Goal: Task Accomplishment & Management: Use online tool/utility

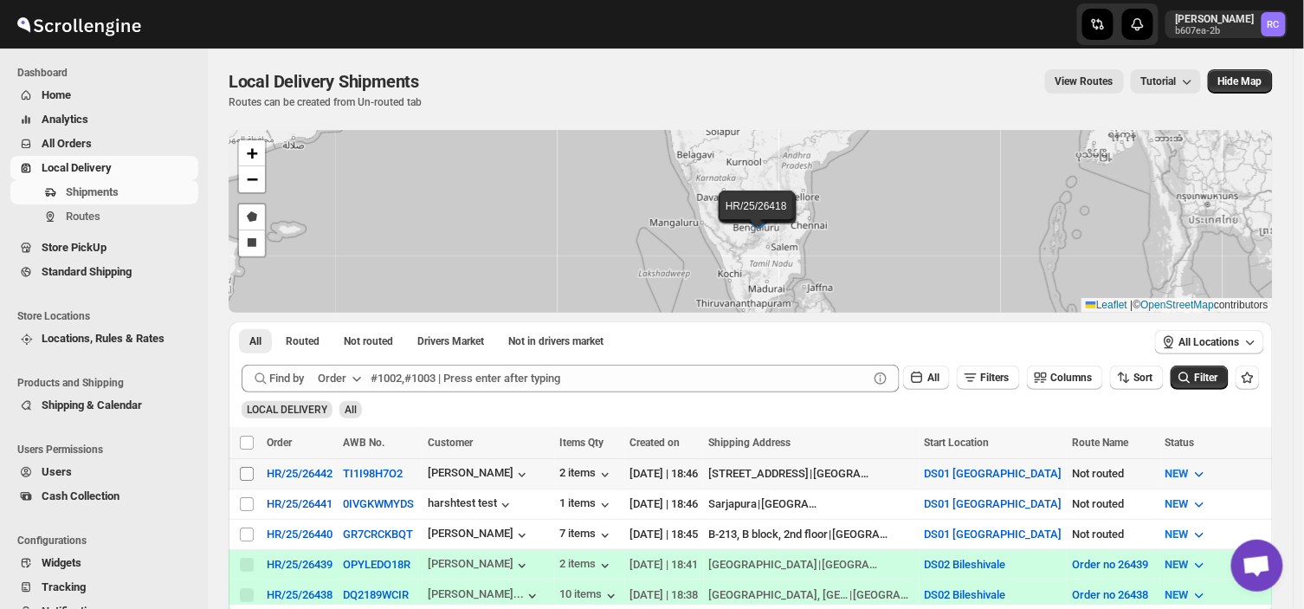
click at [246, 469] on input "Select shipment" at bounding box center [247, 474] width 14 height 14
checkbox input "true"
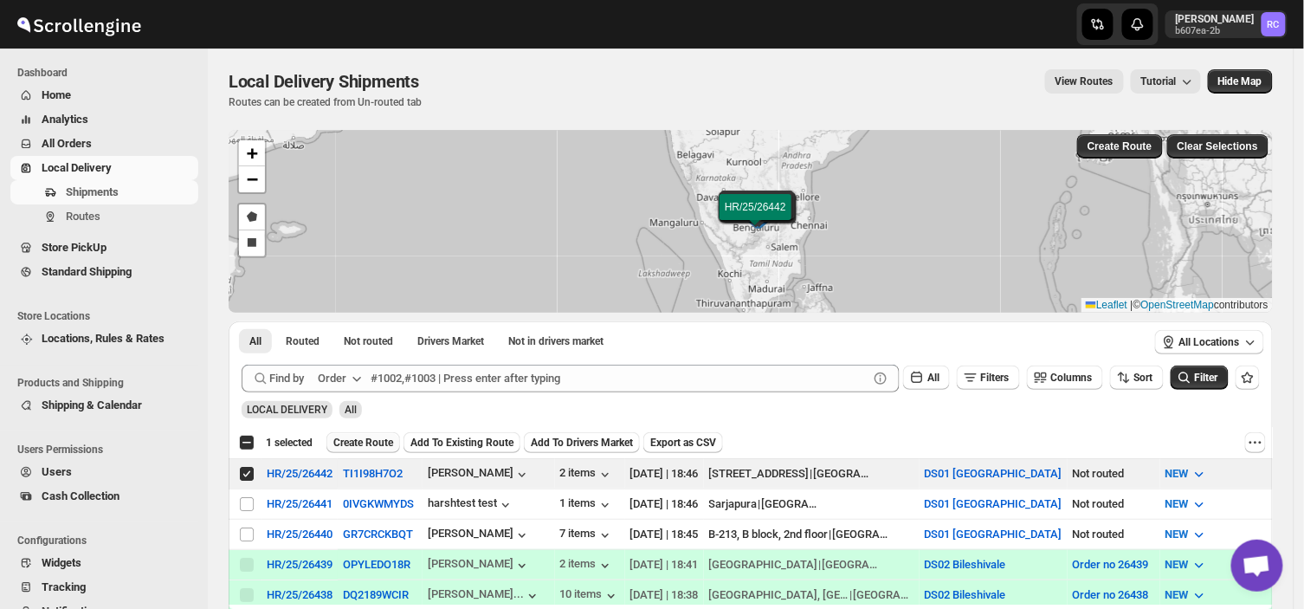
click at [353, 441] on span "Create Route" at bounding box center [363, 442] width 60 height 14
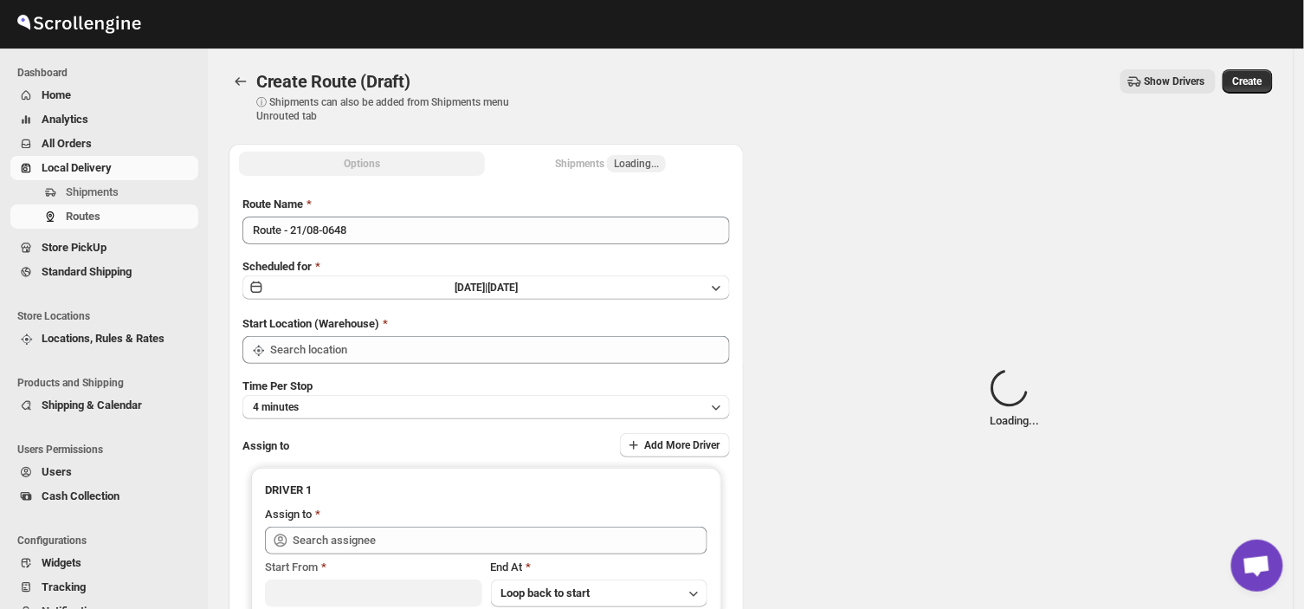
type input "DS01 [GEOGRAPHIC_DATA]"
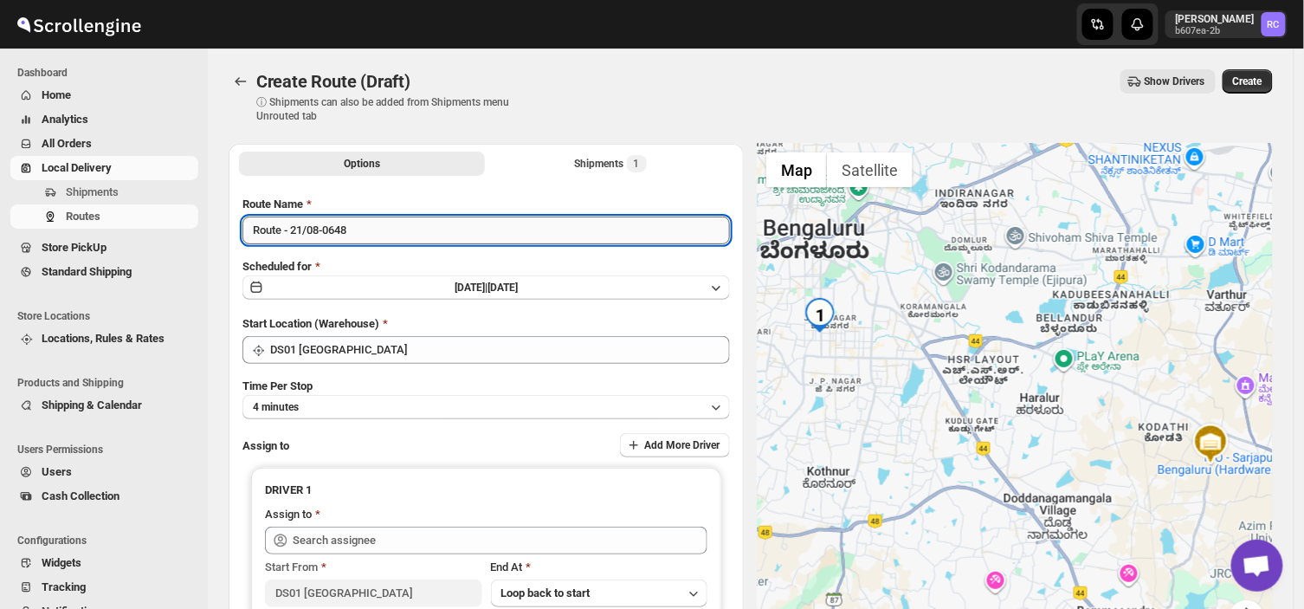
click at [358, 230] on input "Route - 21/08-0648" at bounding box center [485, 230] width 487 height 28
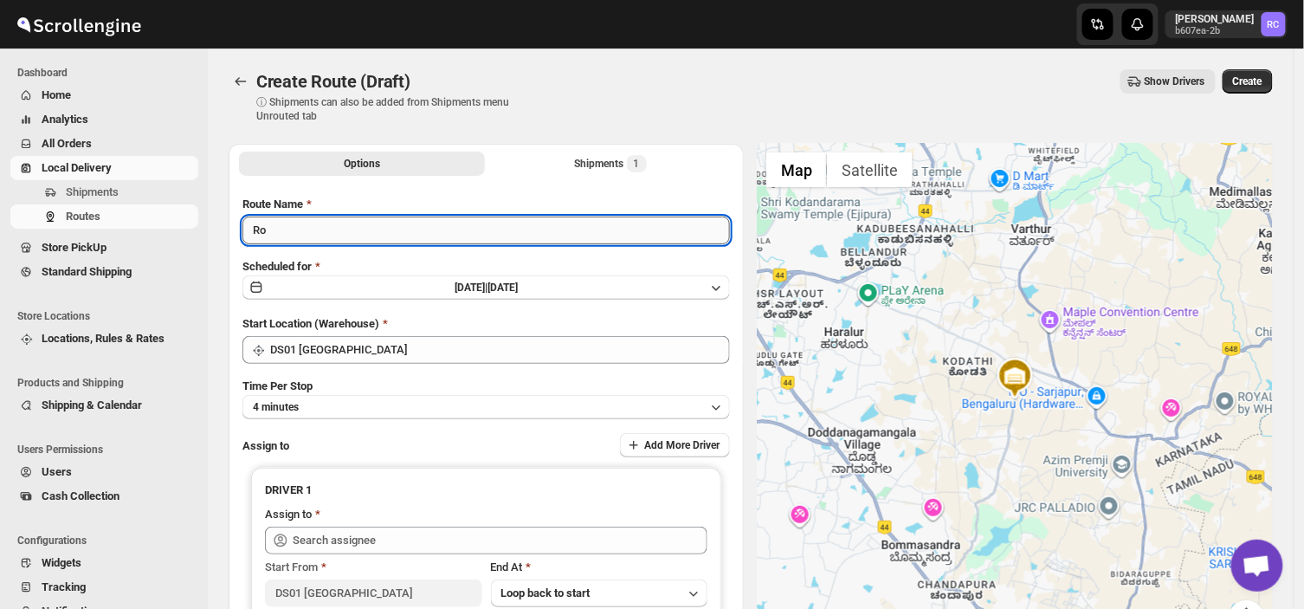
type input "R"
type input "Order no 26442"
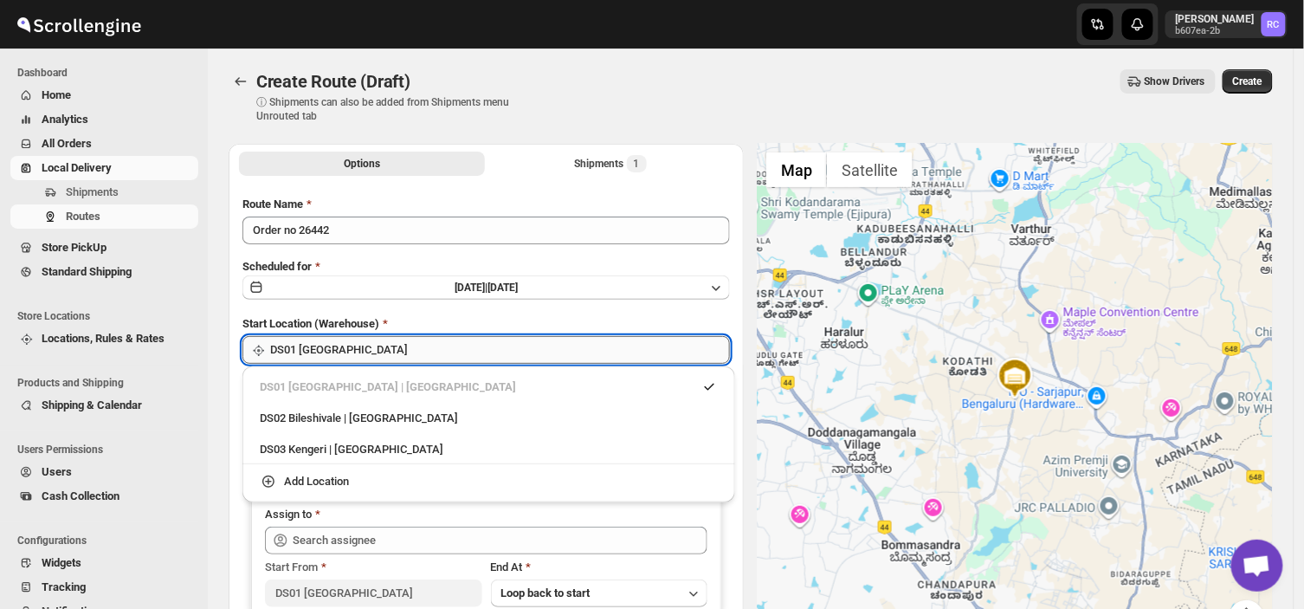
click at [417, 351] on input "DS01 [GEOGRAPHIC_DATA]" at bounding box center [500, 350] width 460 height 28
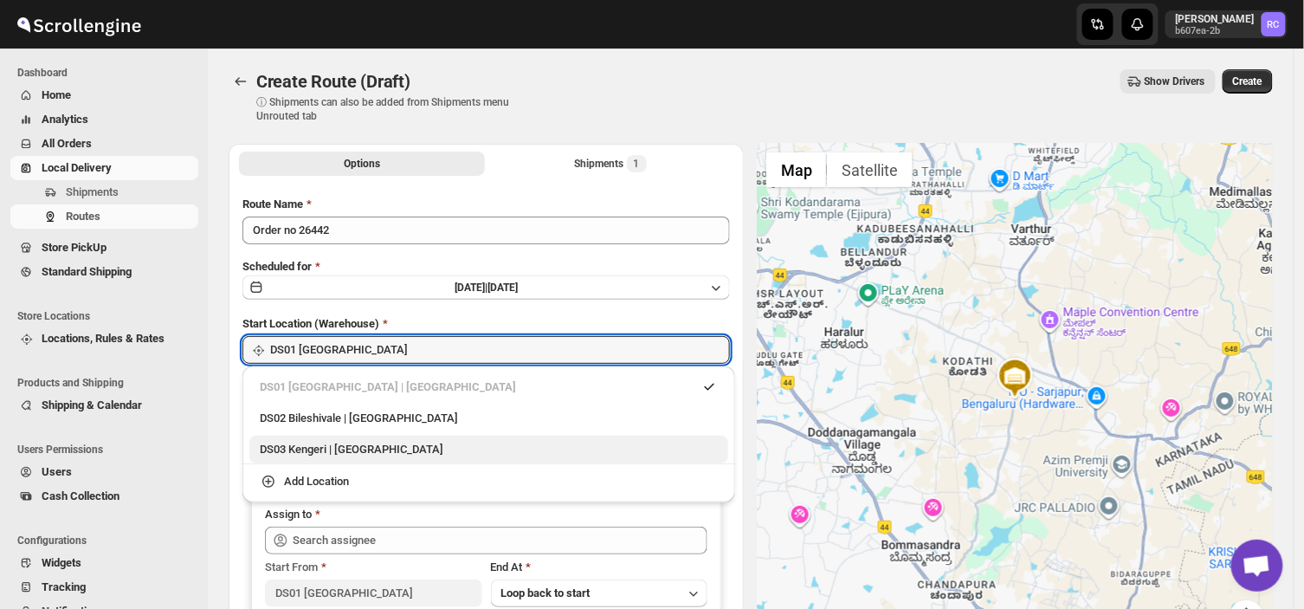
click at [349, 448] on div "DS03 Kengeri | [GEOGRAPHIC_DATA]" at bounding box center [489, 449] width 458 height 17
type input "DS03 Kengeri"
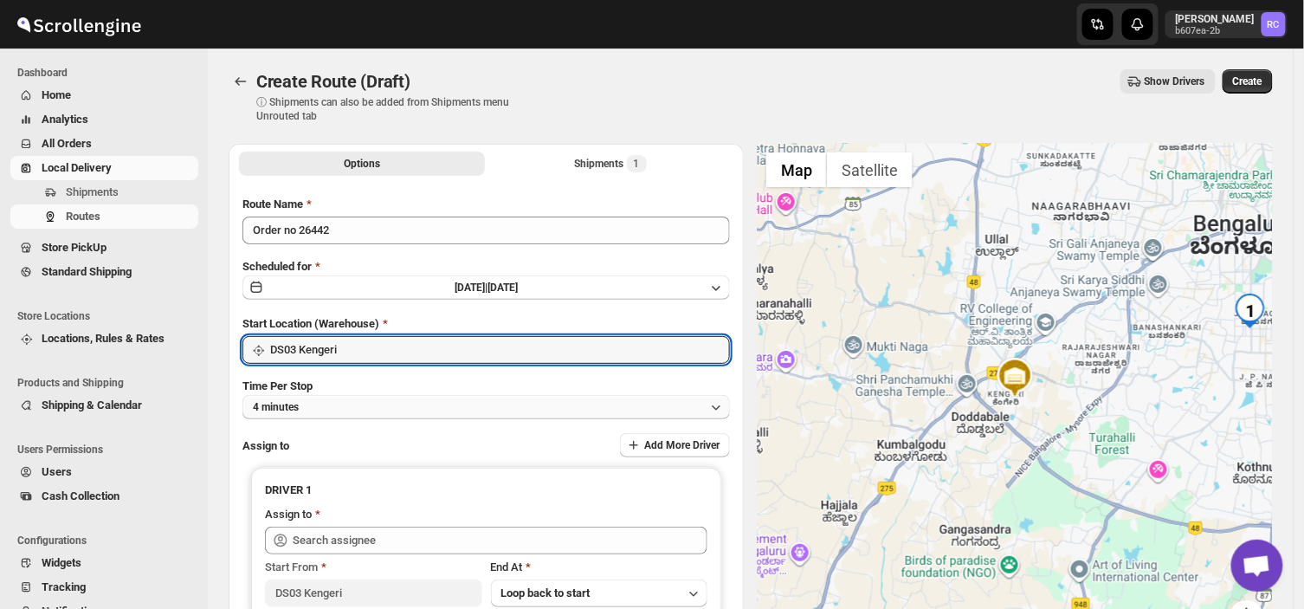
click at [333, 401] on button "4 minutes" at bounding box center [485, 407] width 487 height 24
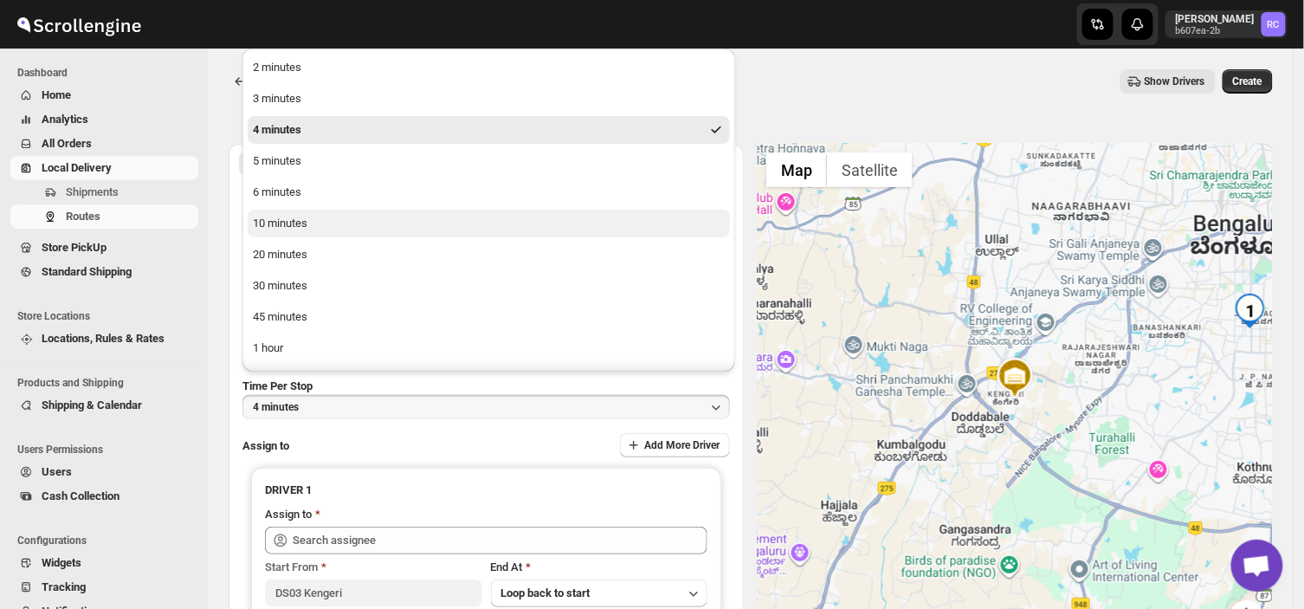
click at [304, 226] on div "10 minutes" at bounding box center [280, 223] width 55 height 17
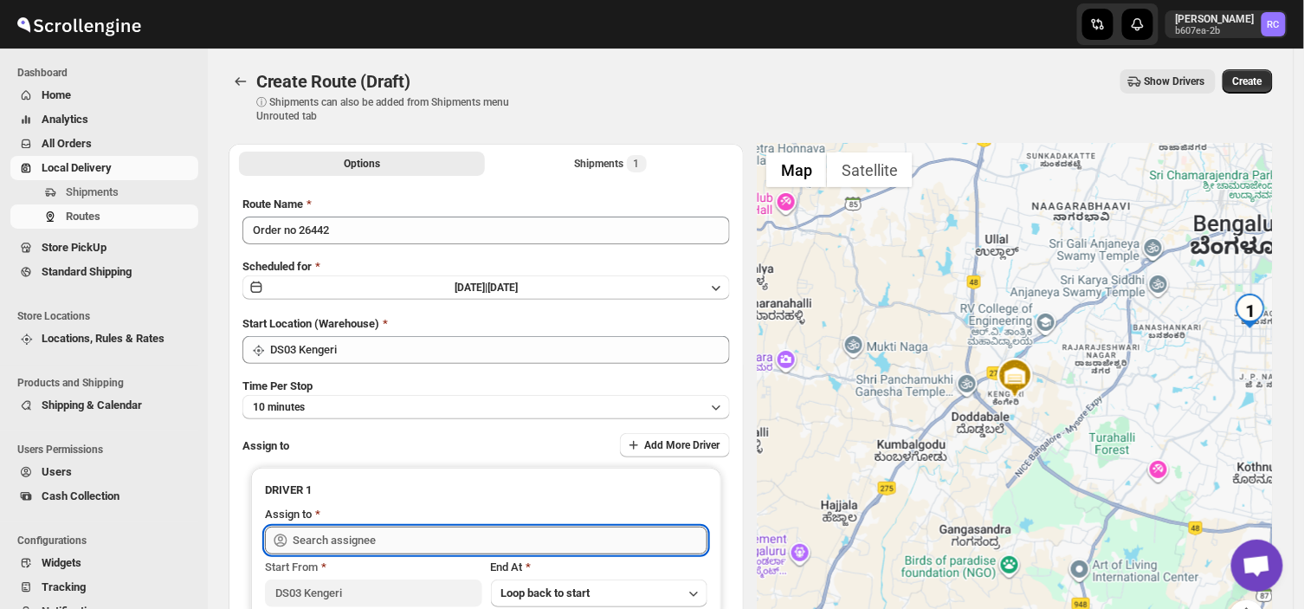
click at [403, 529] on input "text" at bounding box center [500, 540] width 415 height 28
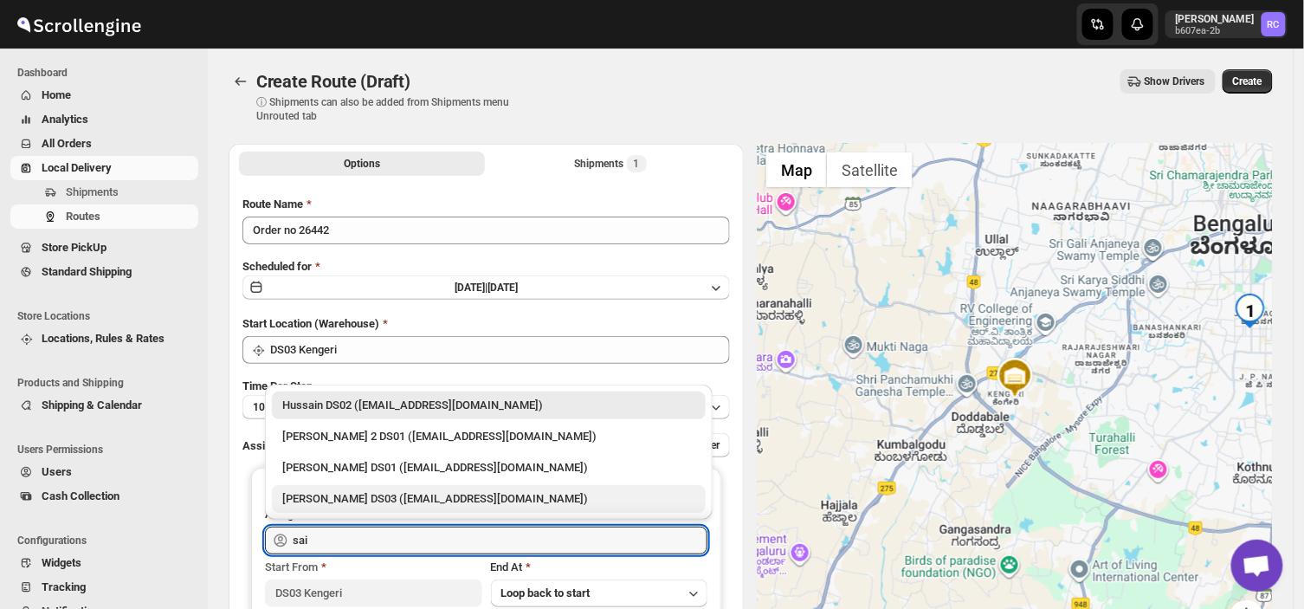
click at [338, 500] on div "[PERSON_NAME] DS03 ([EMAIL_ADDRESS][DOMAIN_NAME])" at bounding box center [488, 498] width 413 height 17
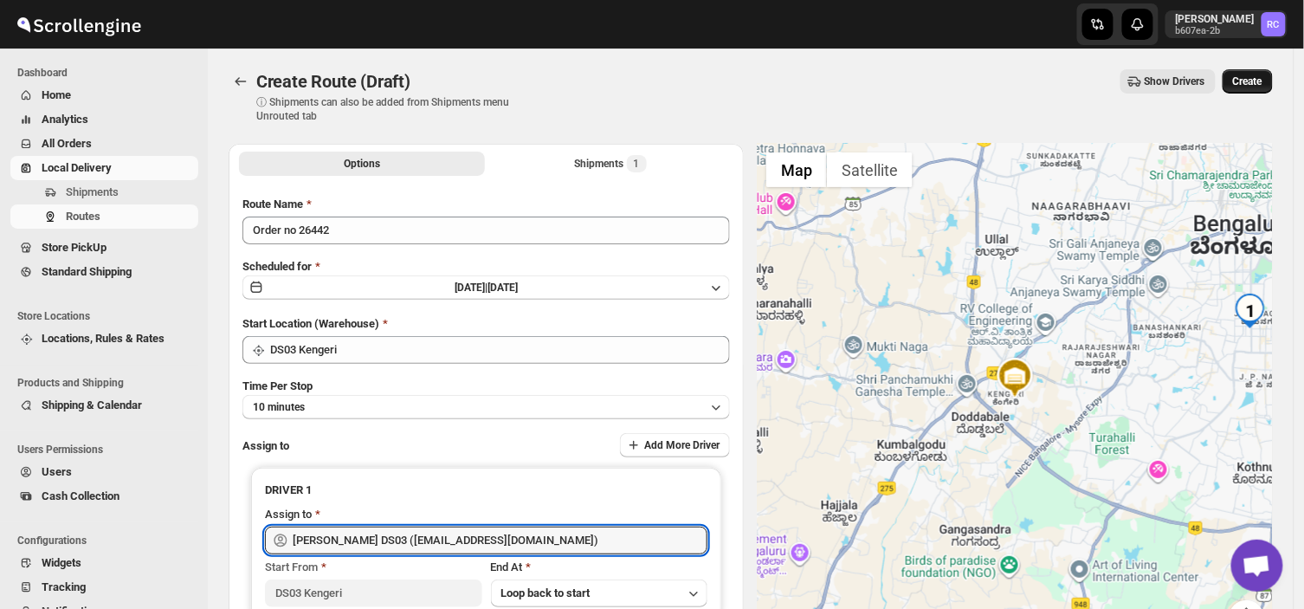
type input "[PERSON_NAME] DS03 ([EMAIL_ADDRESS][DOMAIN_NAME])"
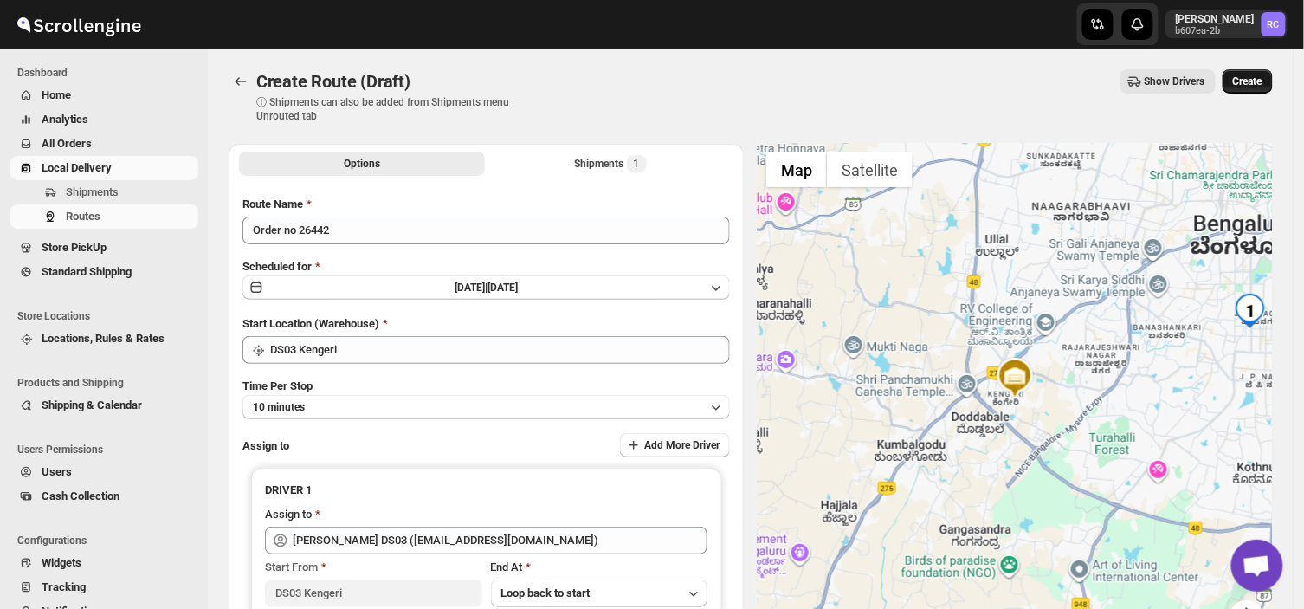
click at [1261, 75] on span "Create" at bounding box center [1247, 81] width 29 height 14
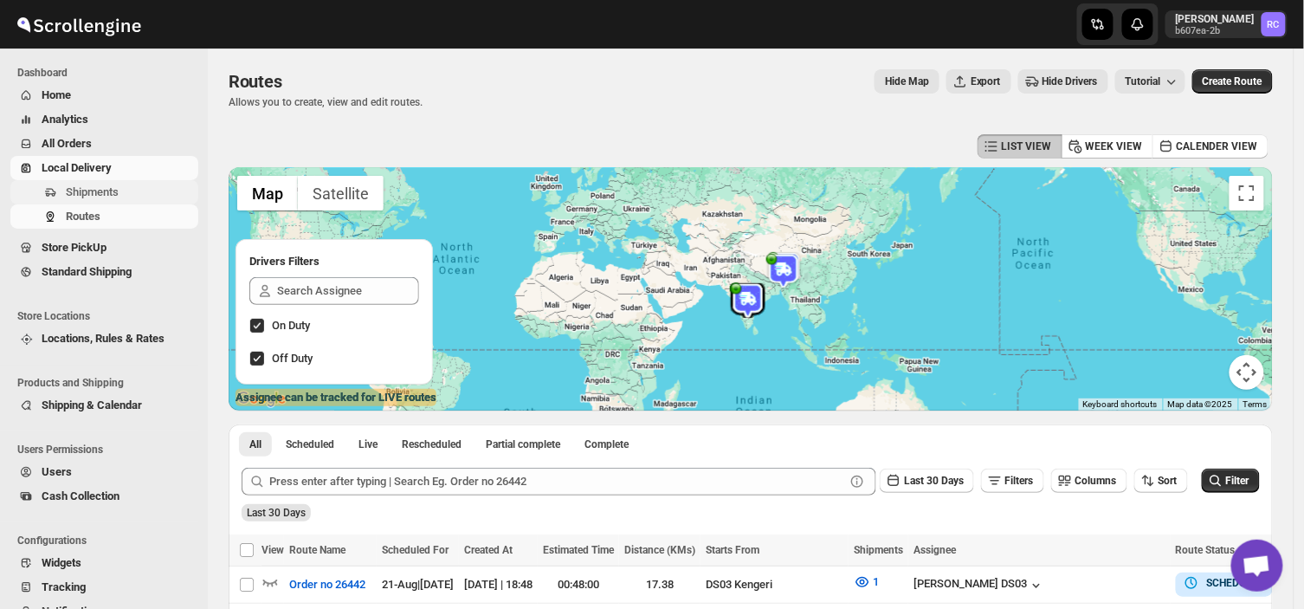
click at [126, 195] on span "Shipments" at bounding box center [130, 192] width 129 height 17
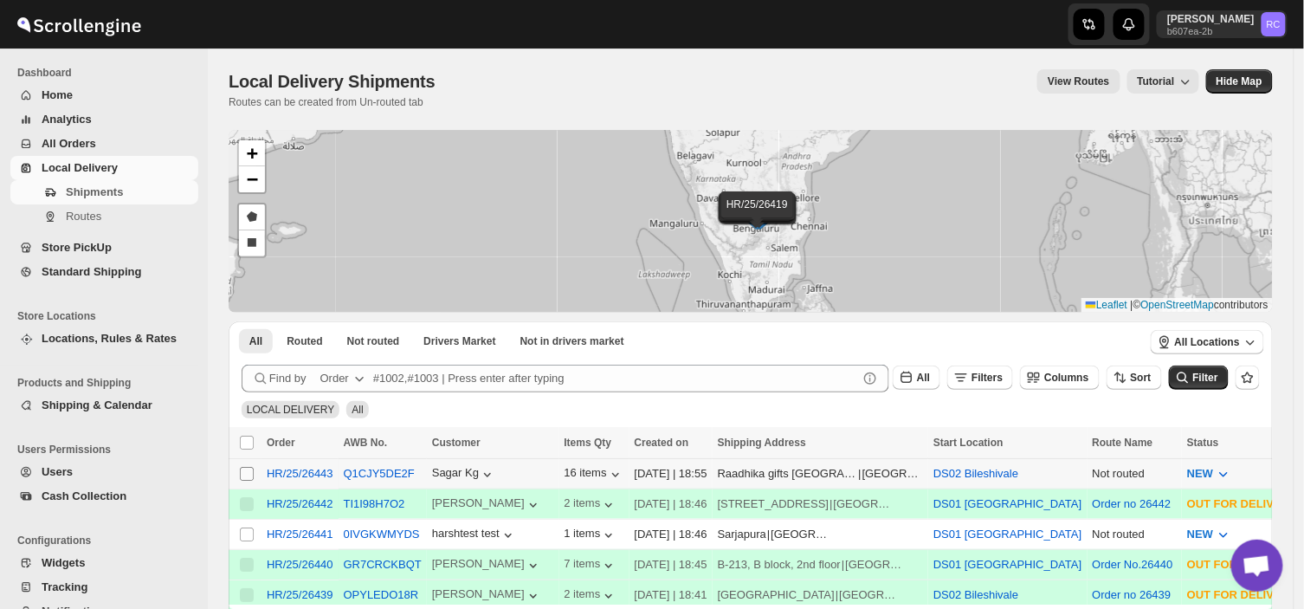
click at [245, 467] on input "Select shipment" at bounding box center [247, 474] width 14 height 14
checkbox input "true"
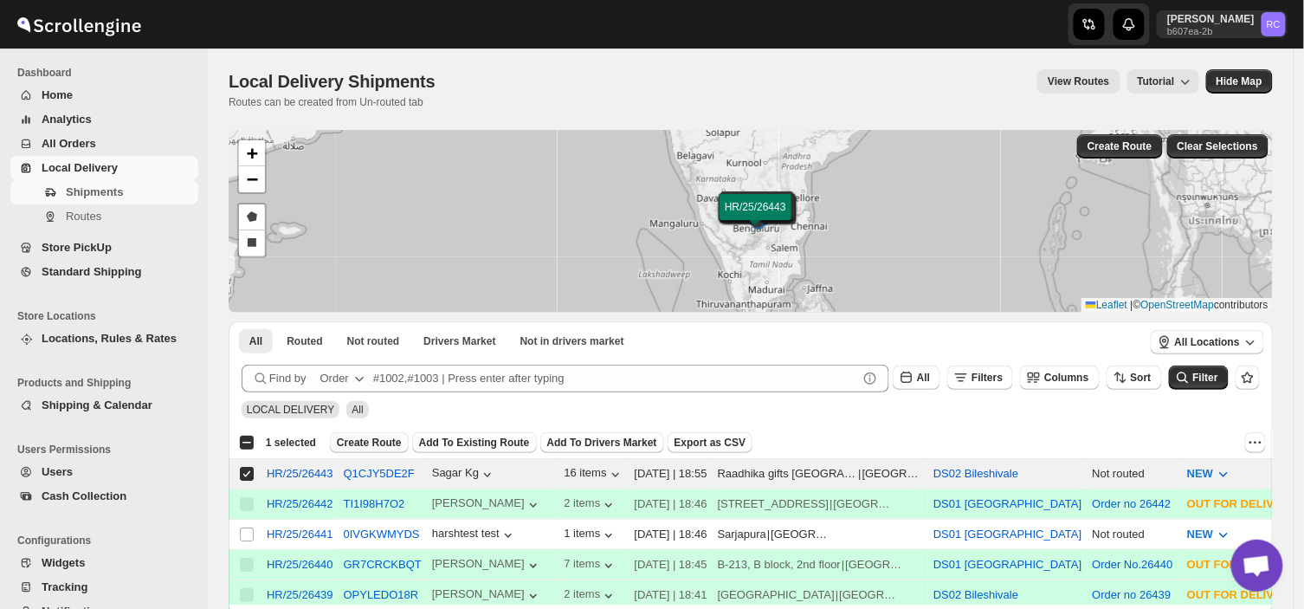
click at [376, 442] on span "Create Route" at bounding box center [369, 442] width 65 height 14
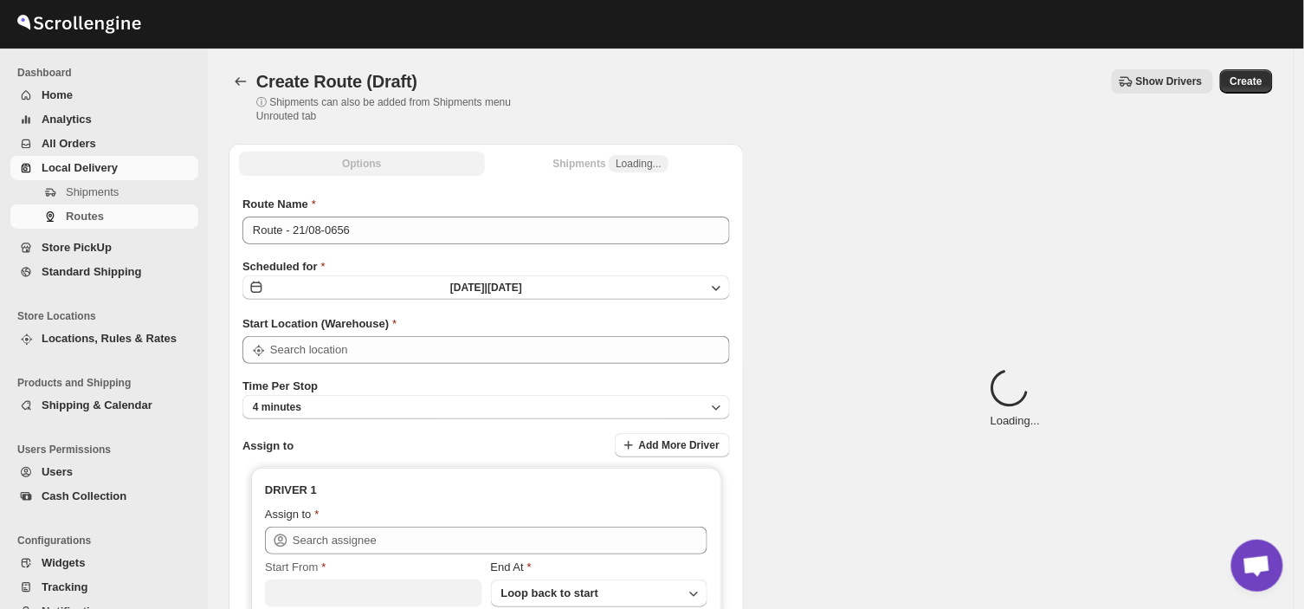
type input "DS02 Bileshivale"
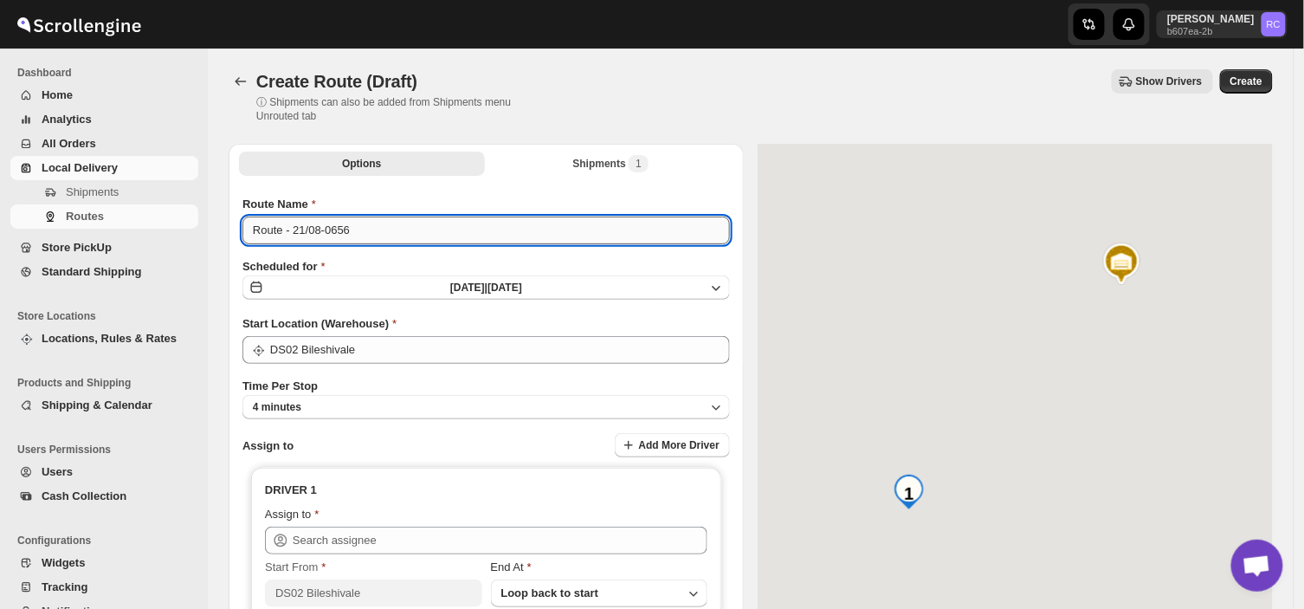
click at [358, 228] on input "Route - 21/08-0656" at bounding box center [485, 230] width 487 height 28
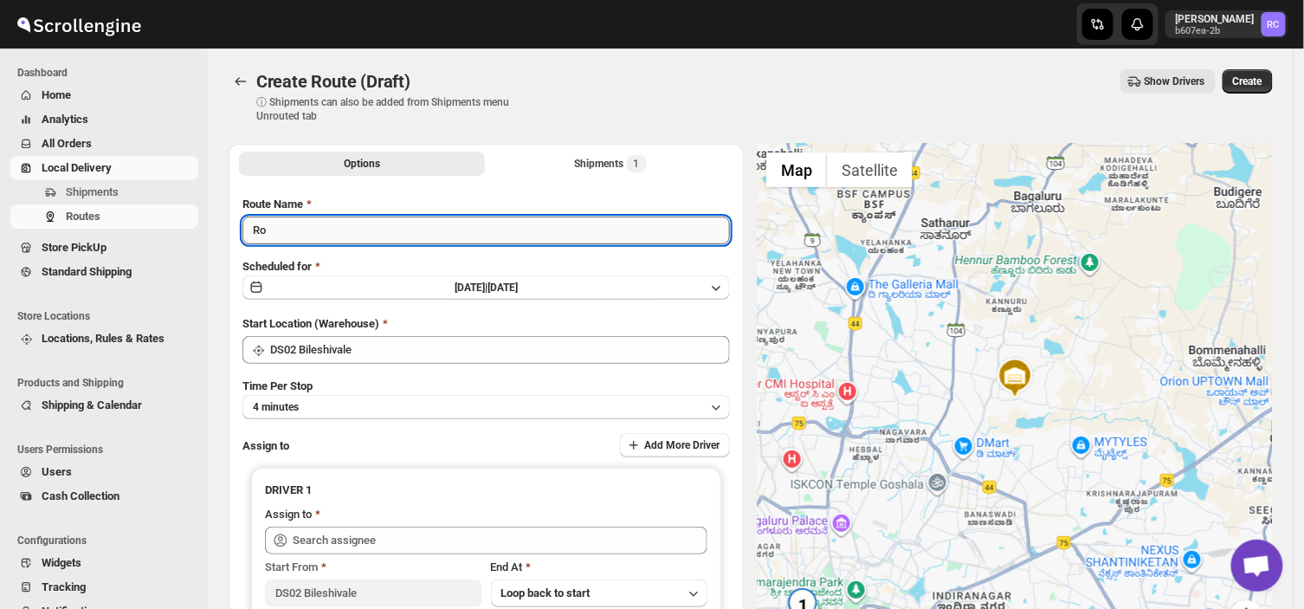
type input "R"
type input "Order no 26443"
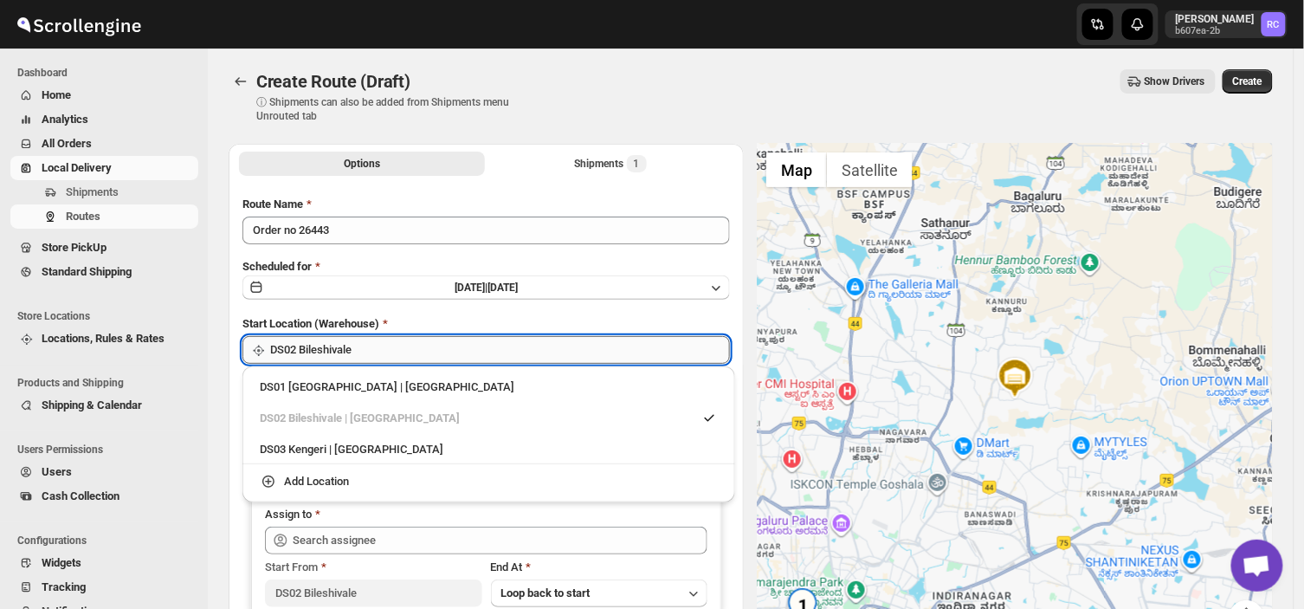
click at [350, 348] on input "DS02 Bileshivale" at bounding box center [500, 350] width 460 height 28
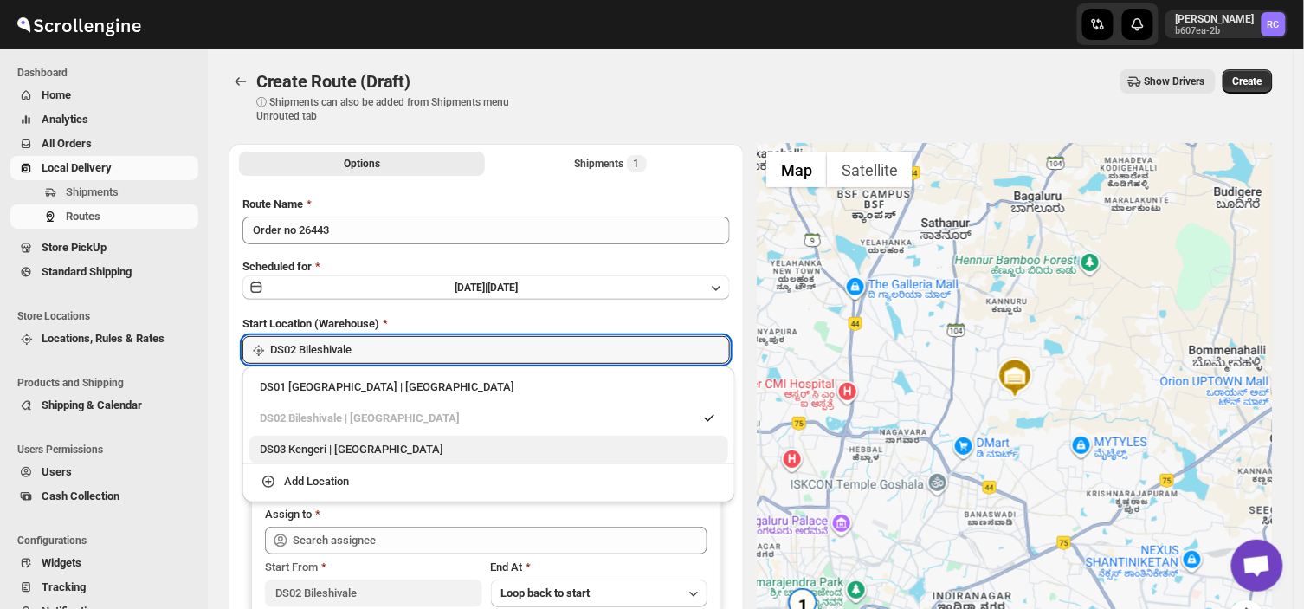
click at [290, 454] on div "DS03 Kengeri | [GEOGRAPHIC_DATA]" at bounding box center [489, 449] width 458 height 17
type input "DS03 Kengeri"
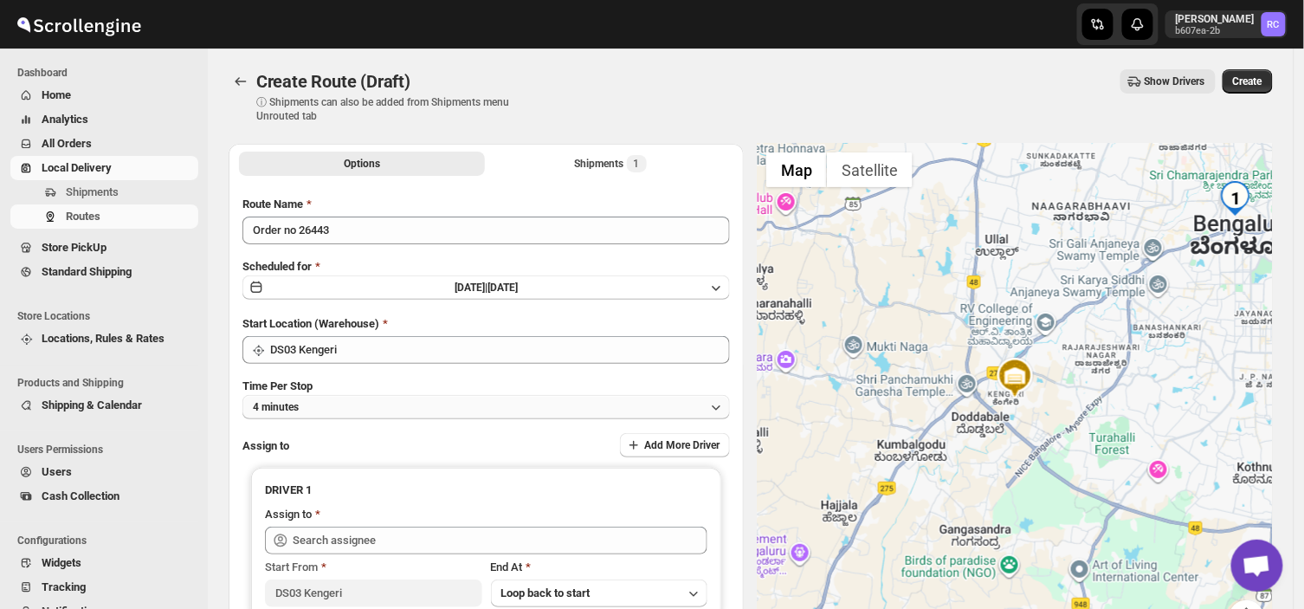
click at [321, 403] on button "4 minutes" at bounding box center [485, 407] width 487 height 24
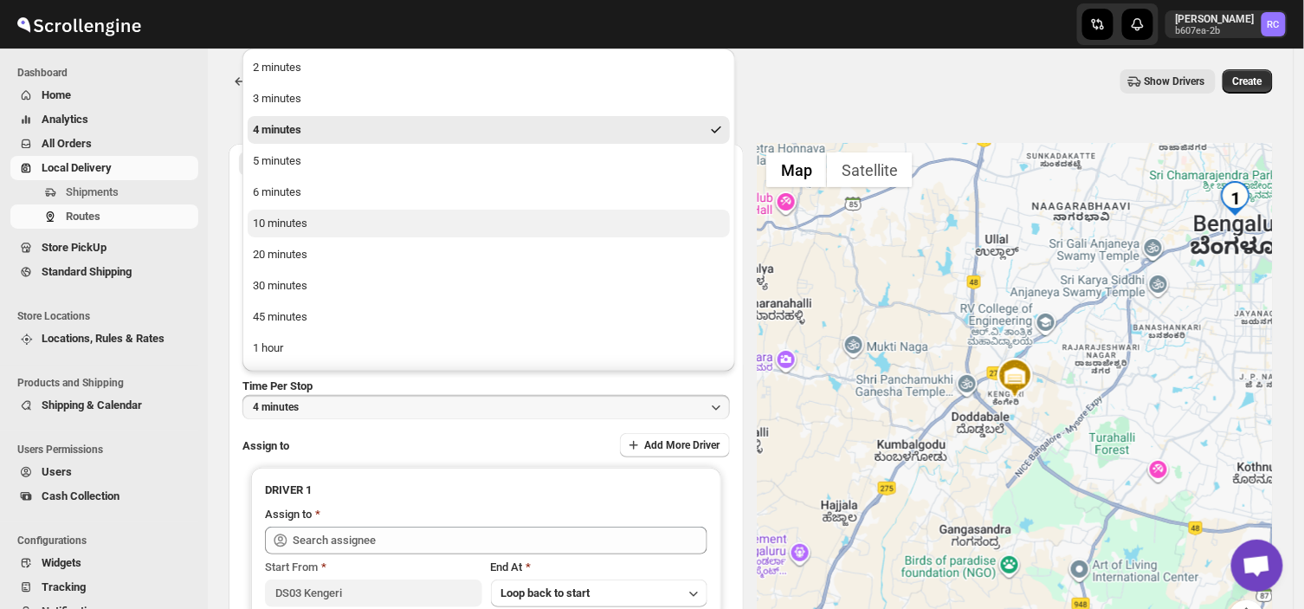
click at [292, 220] on div "10 minutes" at bounding box center [280, 223] width 55 height 17
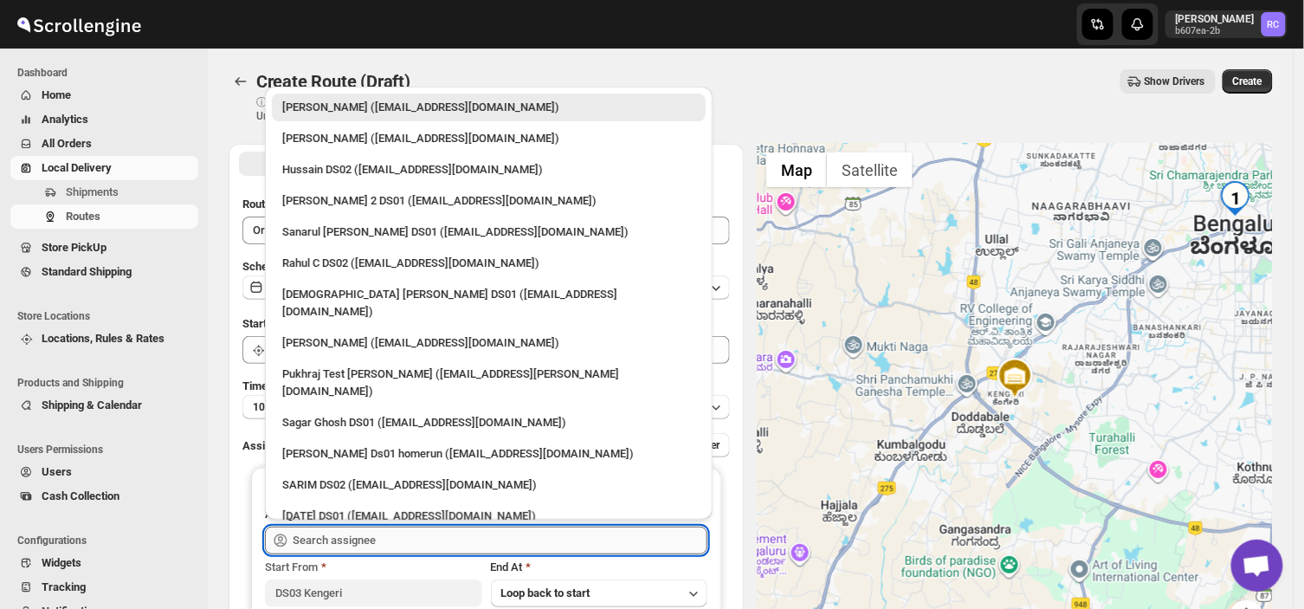
click at [383, 535] on input "text" at bounding box center [500, 540] width 415 height 28
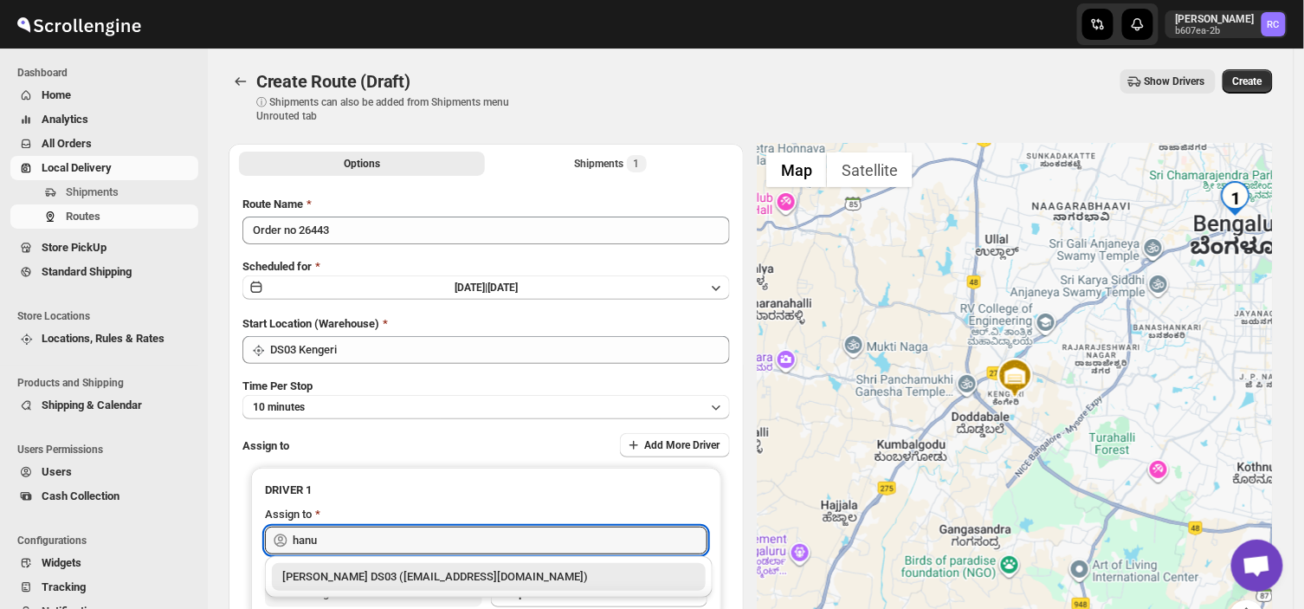
click at [377, 571] on div "[PERSON_NAME] DS03 ([EMAIL_ADDRESS][DOMAIN_NAME])" at bounding box center [488, 576] width 413 height 17
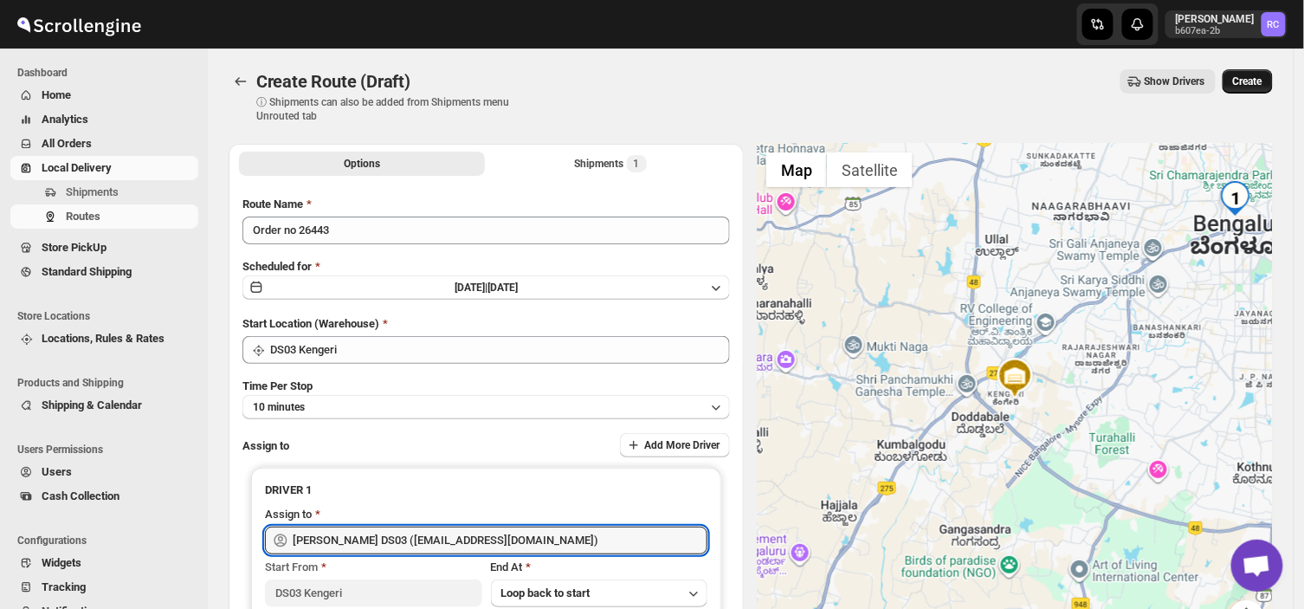
type input "[PERSON_NAME] DS03 ([EMAIL_ADDRESS][DOMAIN_NAME])"
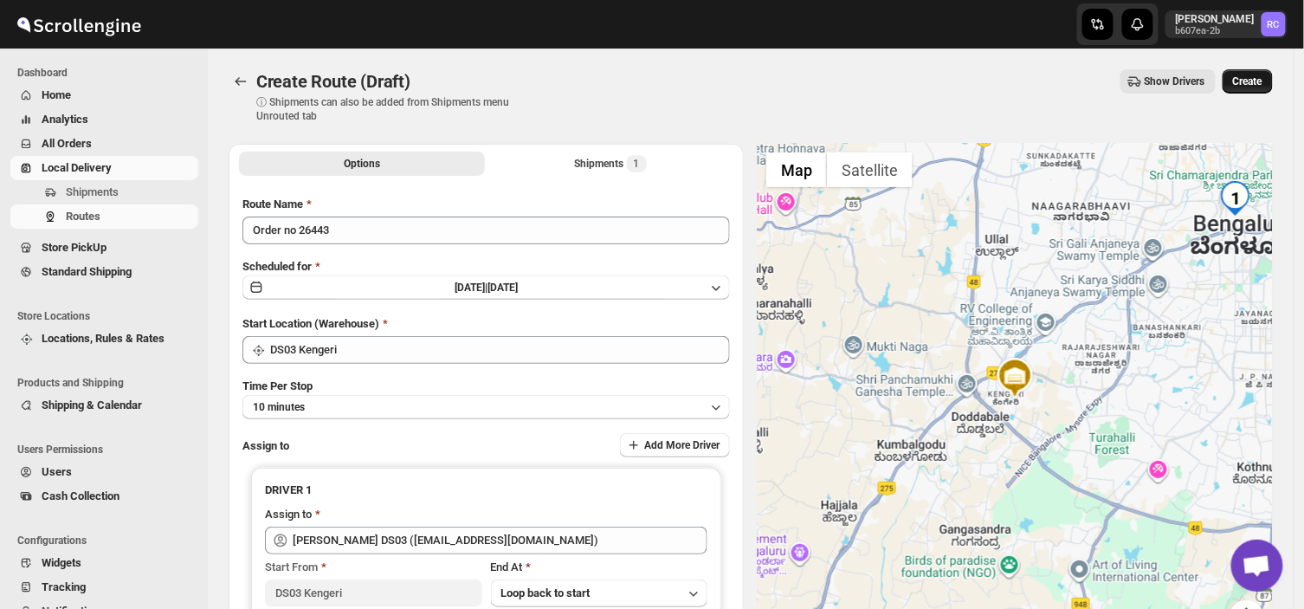
click at [1259, 76] on span "Create" at bounding box center [1247, 81] width 29 height 14
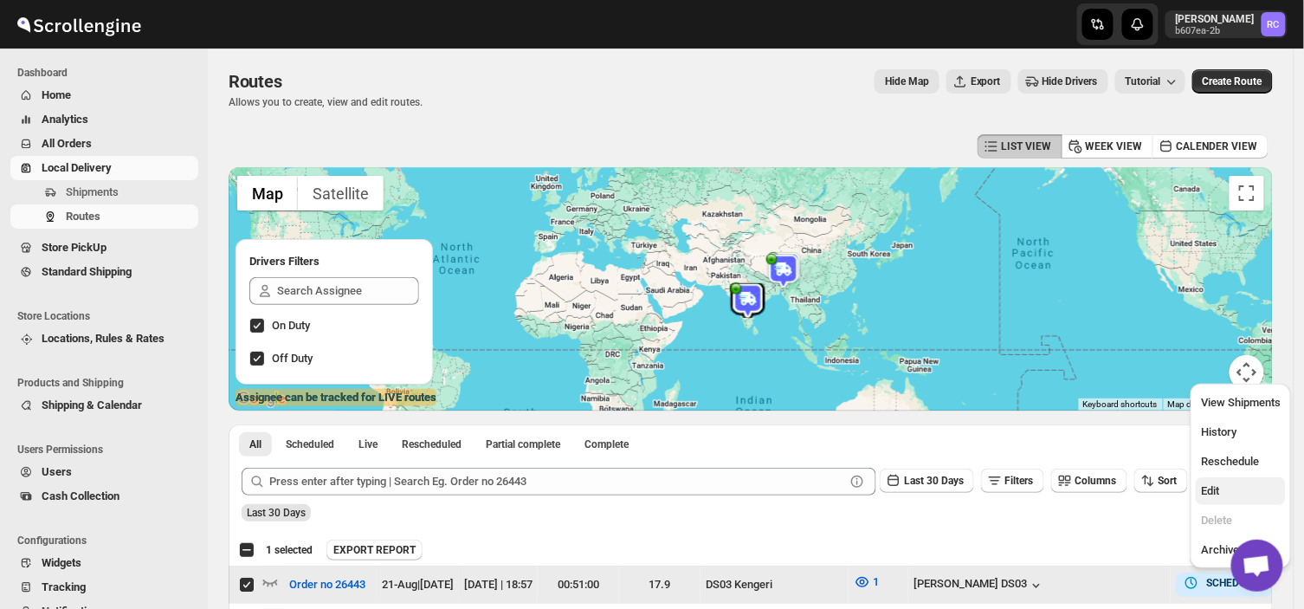
click at [1209, 490] on span "Edit" at bounding box center [1210, 490] width 18 height 13
checkbox input "false"
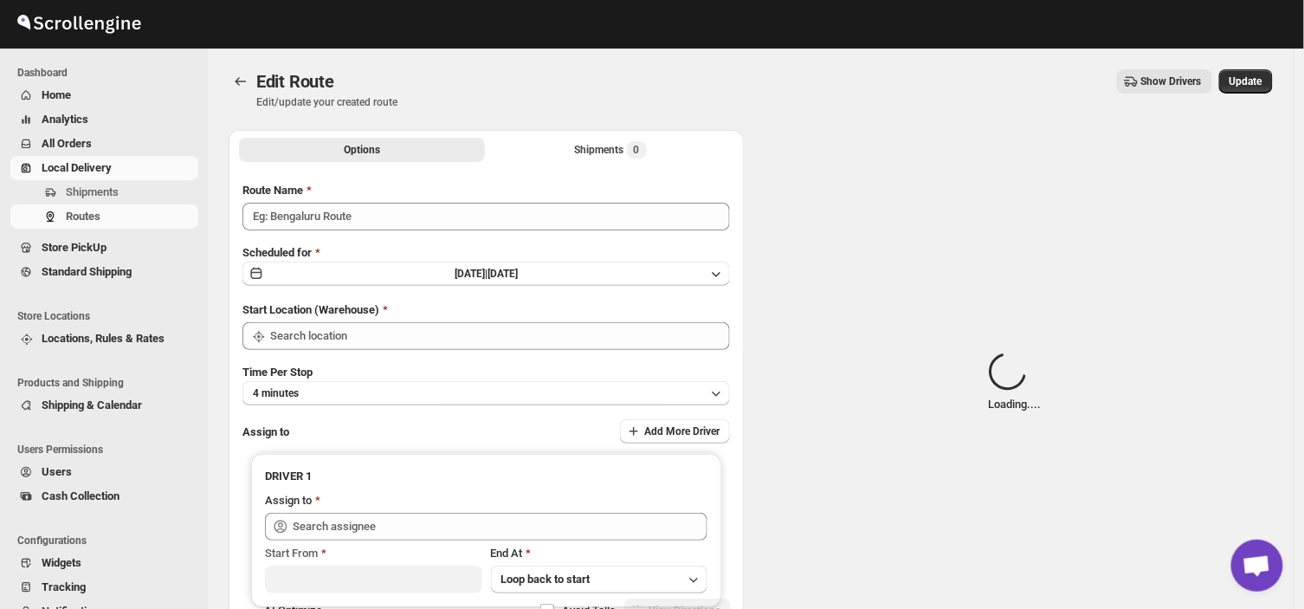
type input "Order no 26443"
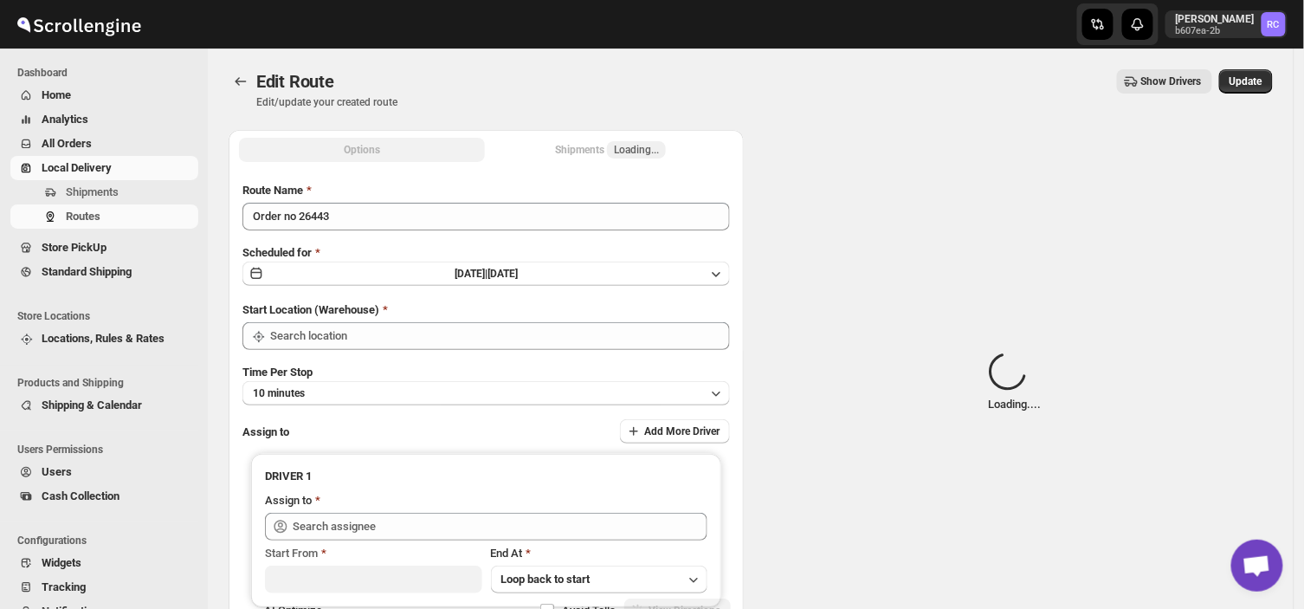
type input "DS03 Kengeri"
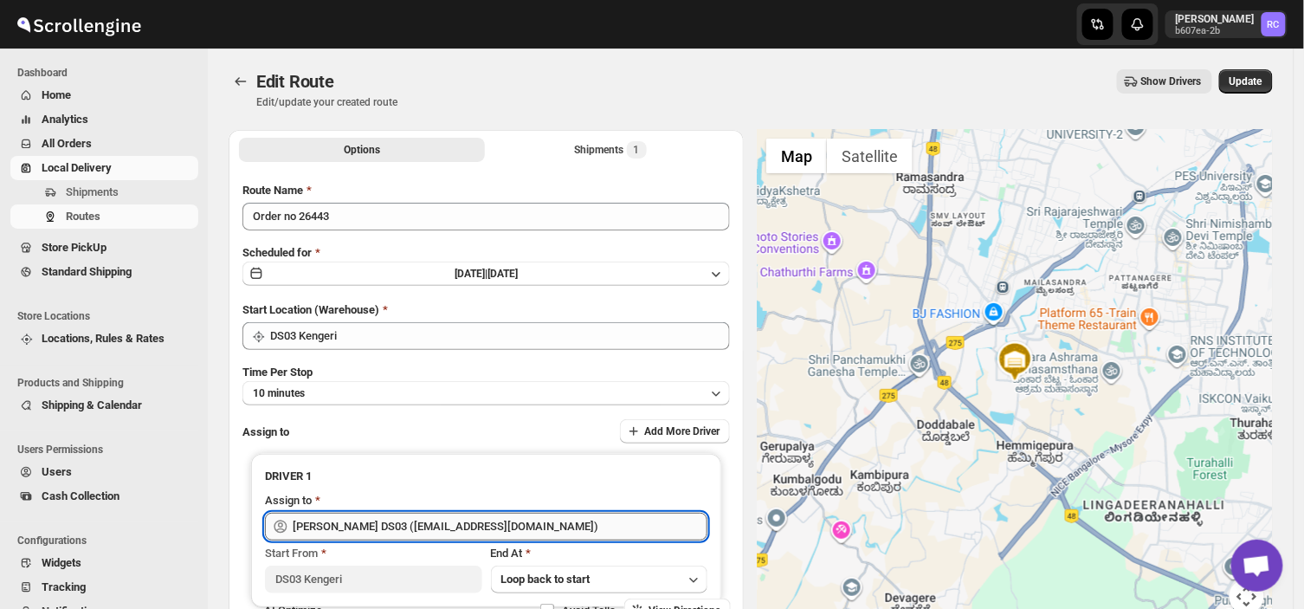
click at [544, 528] on input "[PERSON_NAME] DS03 ([EMAIL_ADDRESS][DOMAIN_NAME])" at bounding box center [500, 526] width 415 height 28
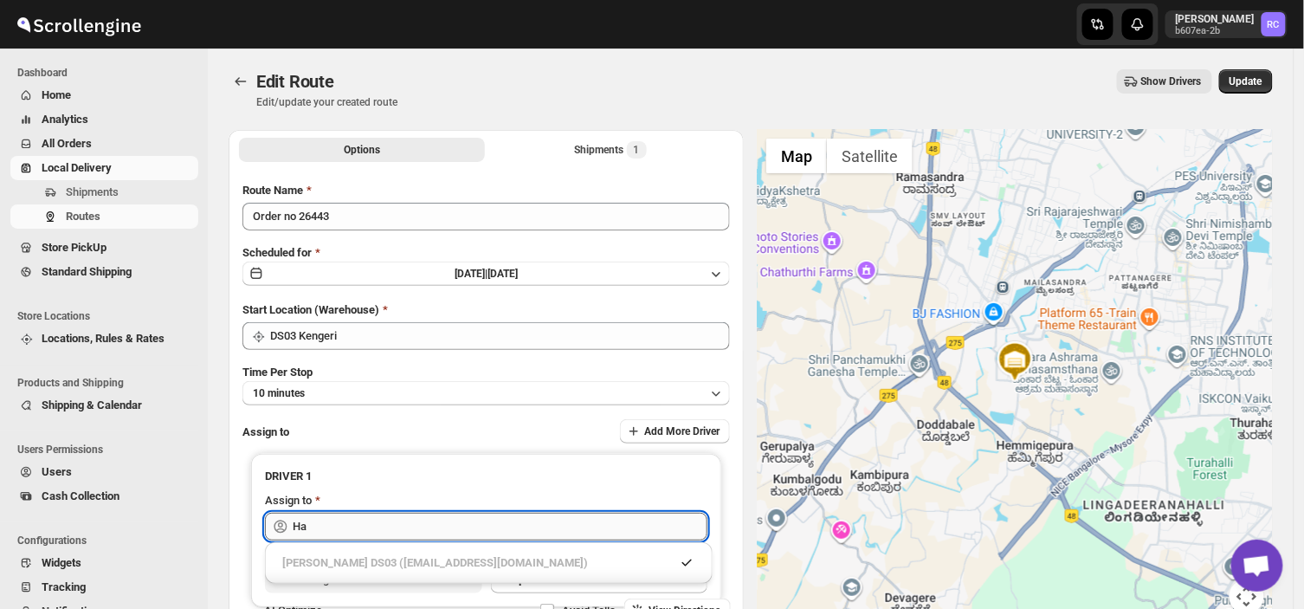
type input "H"
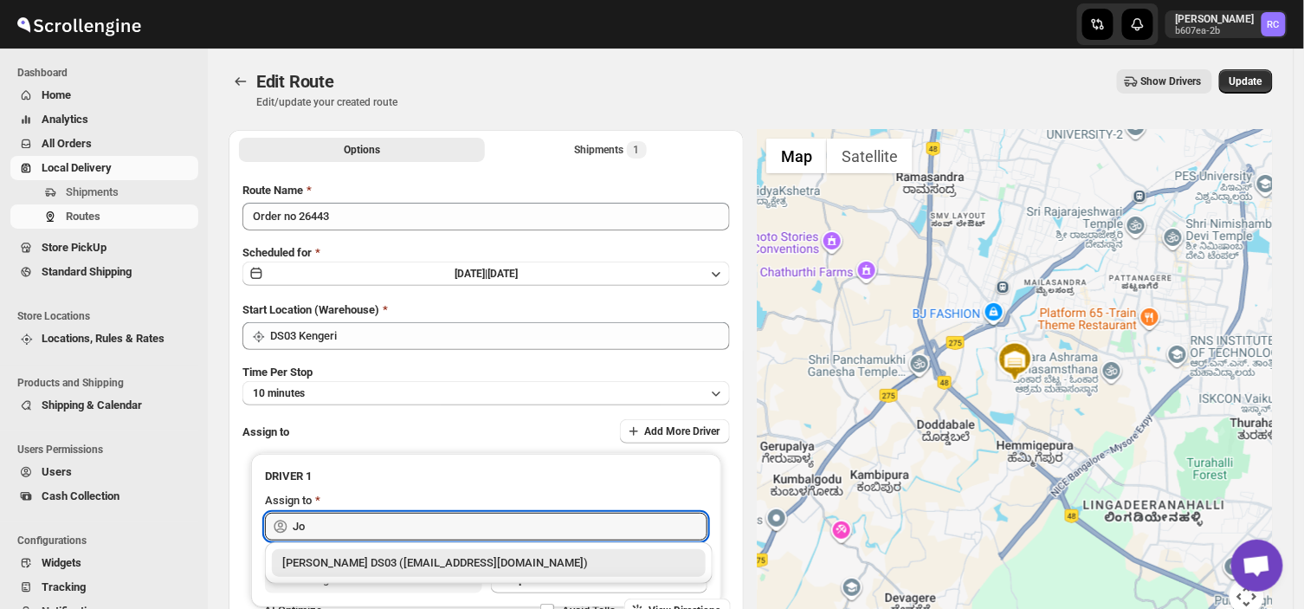
click at [505, 566] on div "[PERSON_NAME] DS03 ([EMAIL_ADDRESS][DOMAIN_NAME])" at bounding box center [488, 562] width 413 height 17
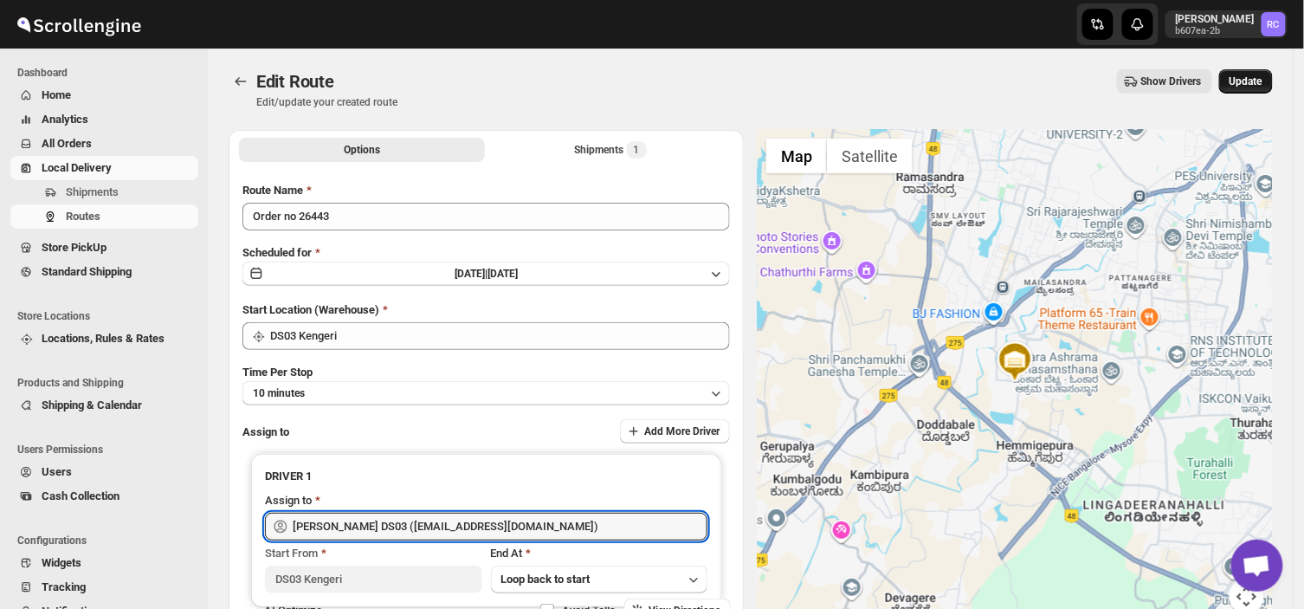
type input "[PERSON_NAME] DS03 ([EMAIL_ADDRESS][DOMAIN_NAME])"
click at [1249, 78] on span "Update" at bounding box center [1245, 81] width 33 height 14
